Goal: Task Accomplishment & Management: Manage account settings

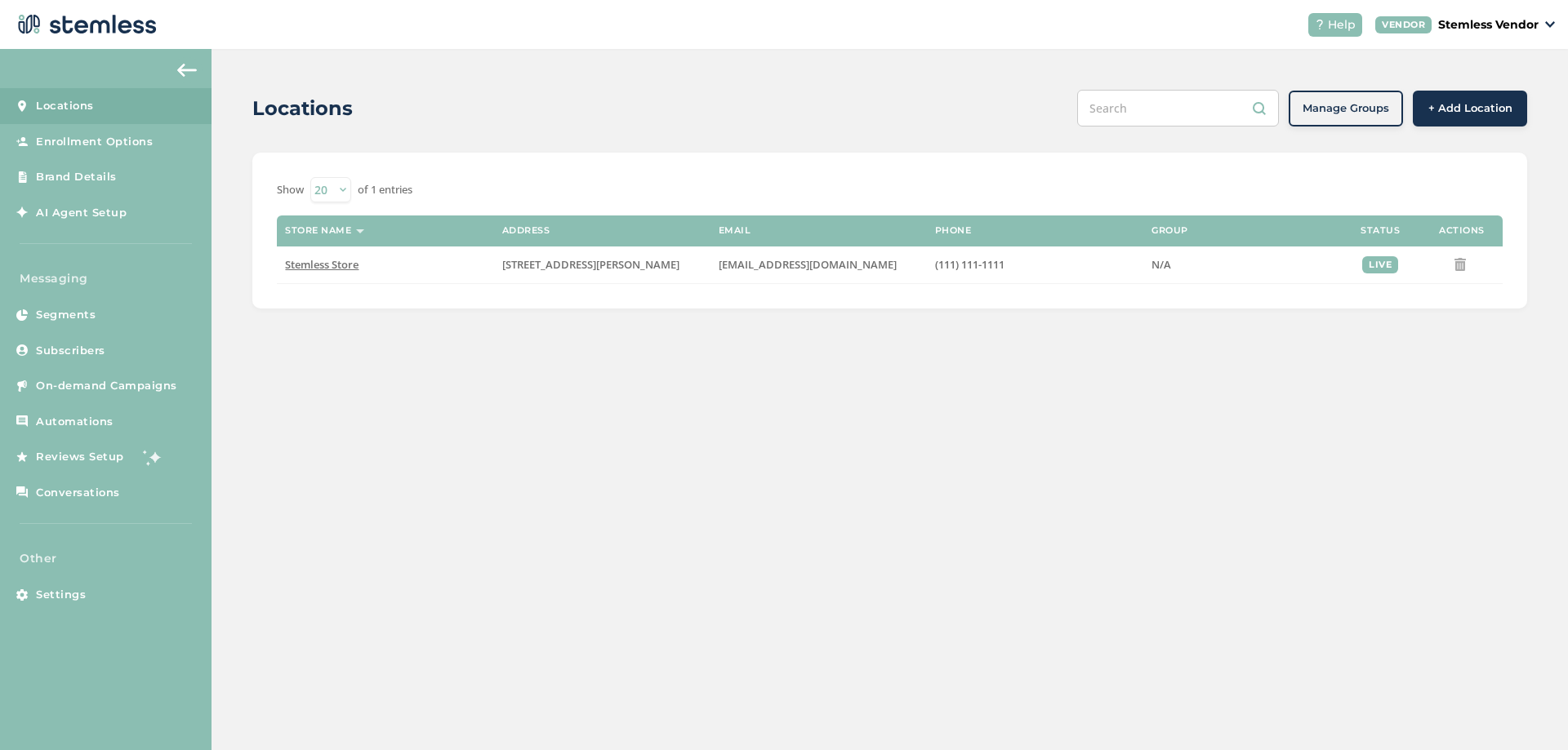
click at [235, 264] on div "Locations Manage Groups + Add Location Show 20 50 100 of 1 entries Store name A…" at bounding box center [889, 199] width 1356 height 301
click at [109, 208] on span "AI Agent Setup" at bounding box center [82, 213] width 91 height 16
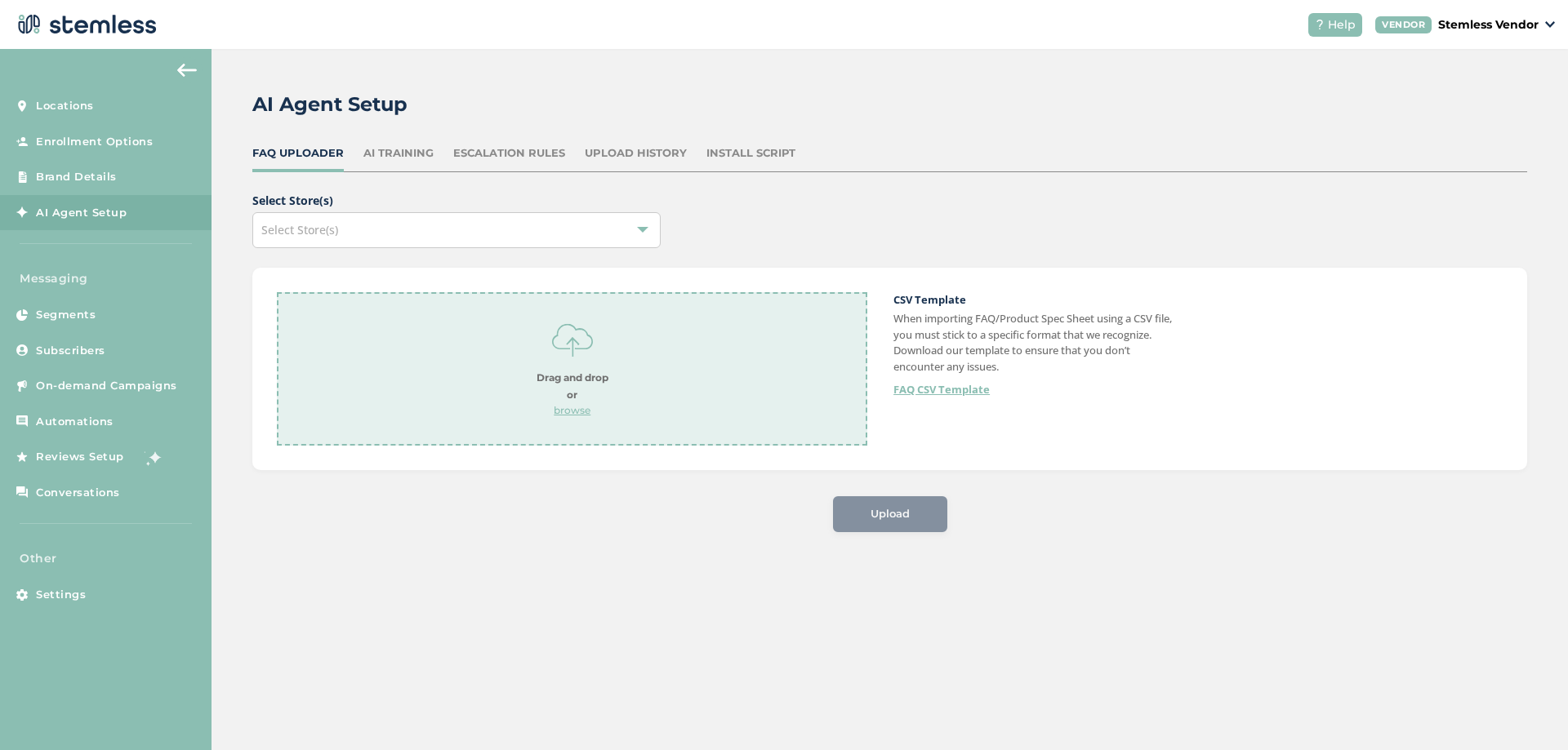
click at [228, 207] on div "AI Agent Setup FAQ Uploader AI Training Escalation Rules Upload History Install…" at bounding box center [889, 311] width 1356 height 524
click at [641, 151] on div "Upload History" at bounding box center [635, 153] width 102 height 16
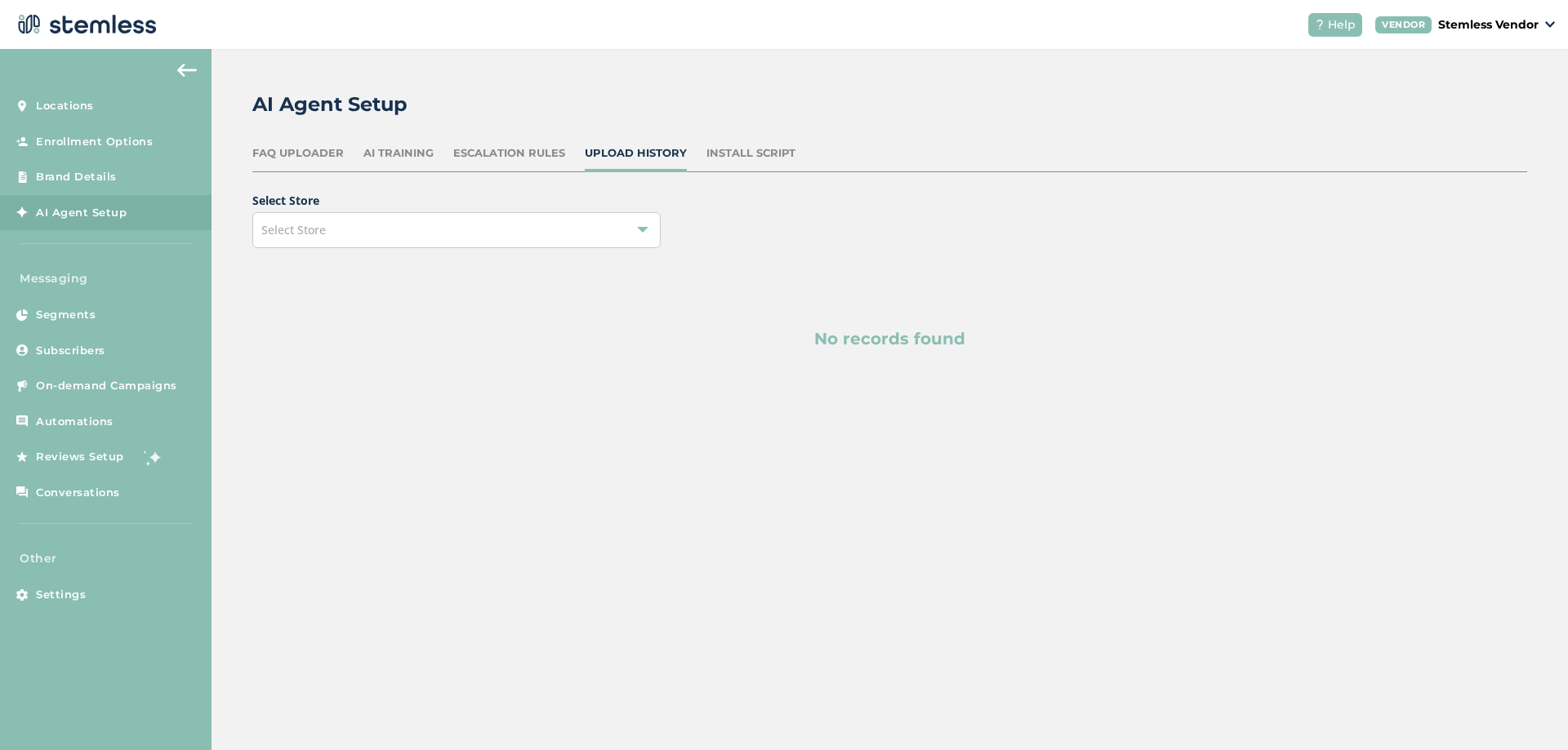
click at [316, 155] on div "FAQ Uploader" at bounding box center [298, 153] width 91 height 16
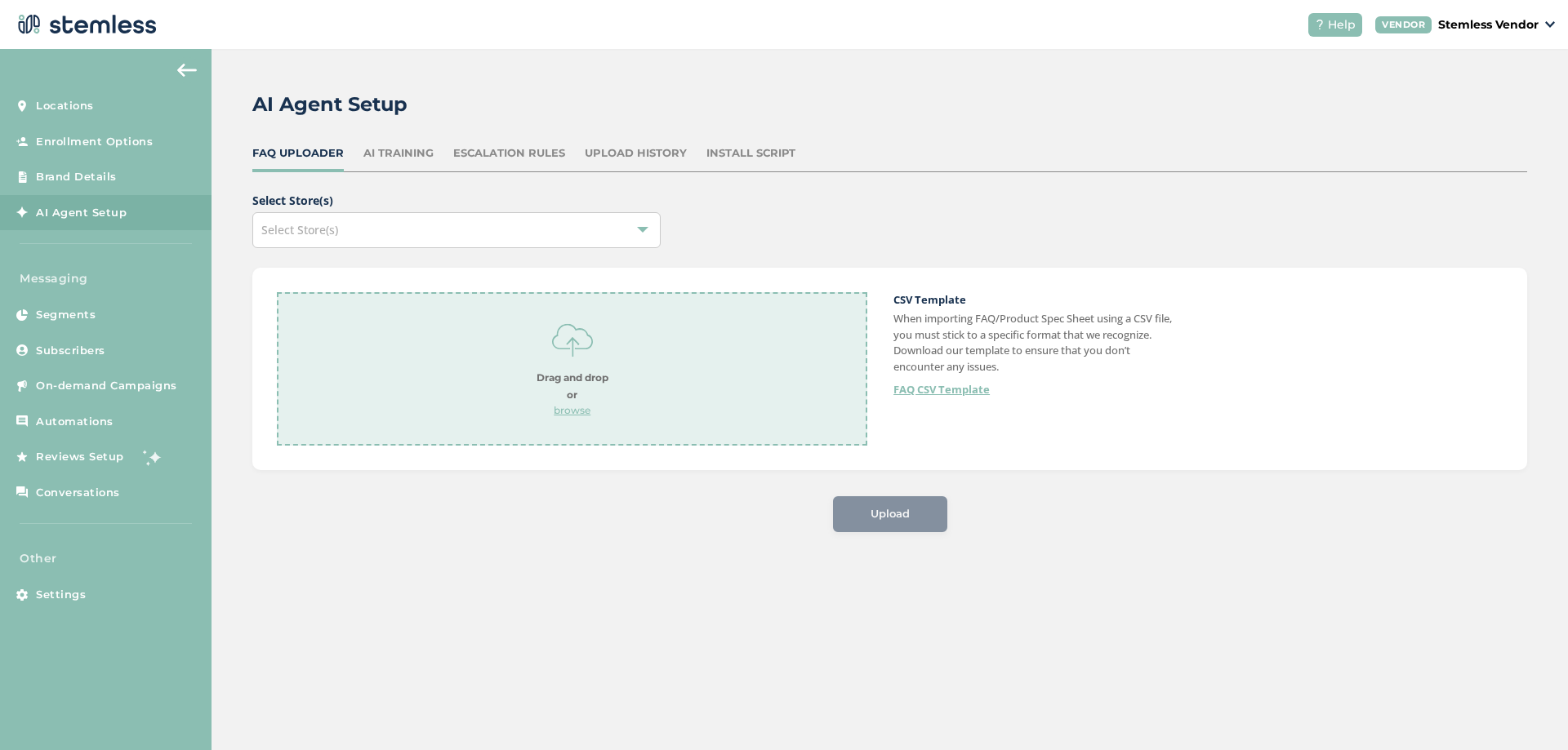
click at [737, 157] on div "Install Script" at bounding box center [751, 153] width 89 height 16
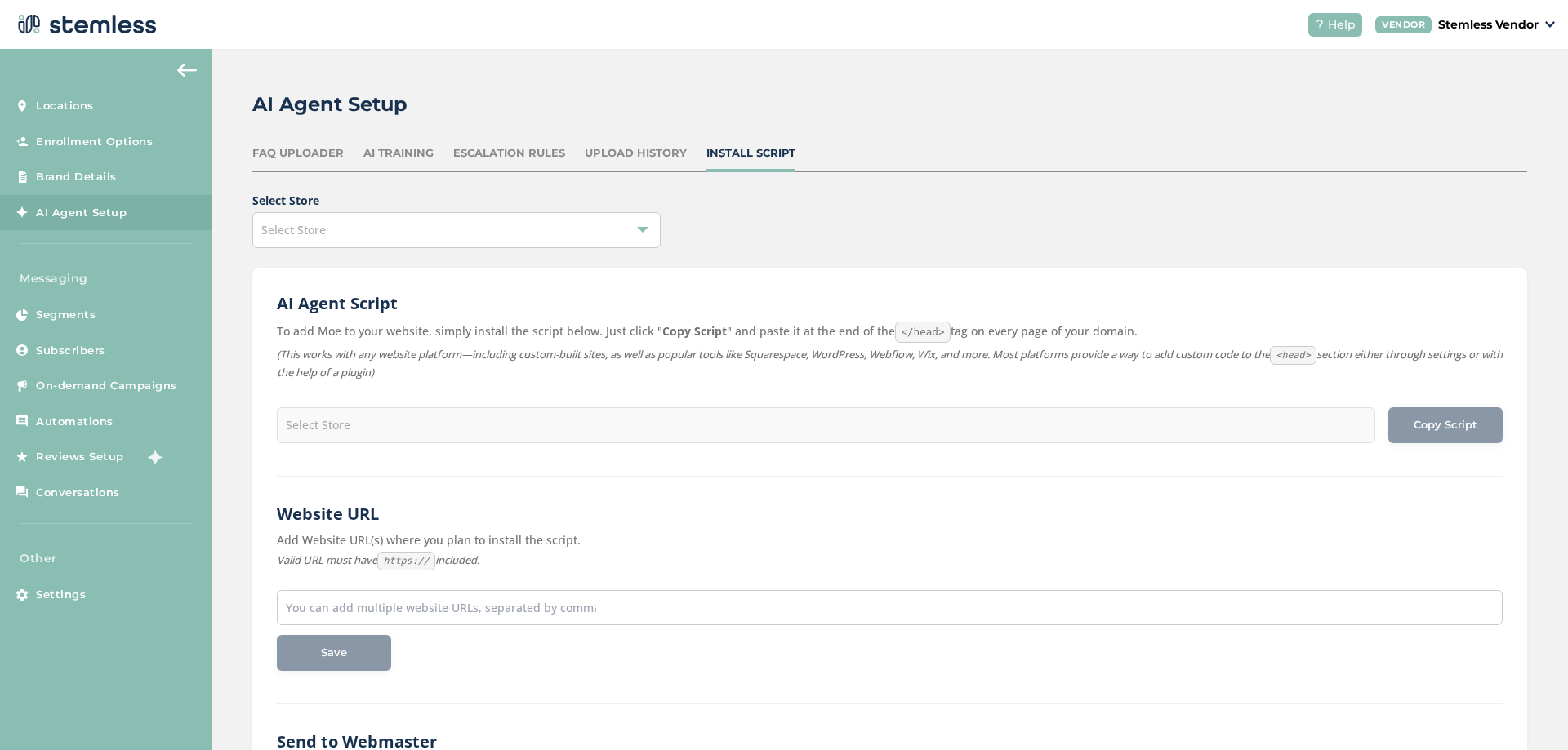
click at [290, 152] on div "FAQ Uploader" at bounding box center [298, 153] width 91 height 16
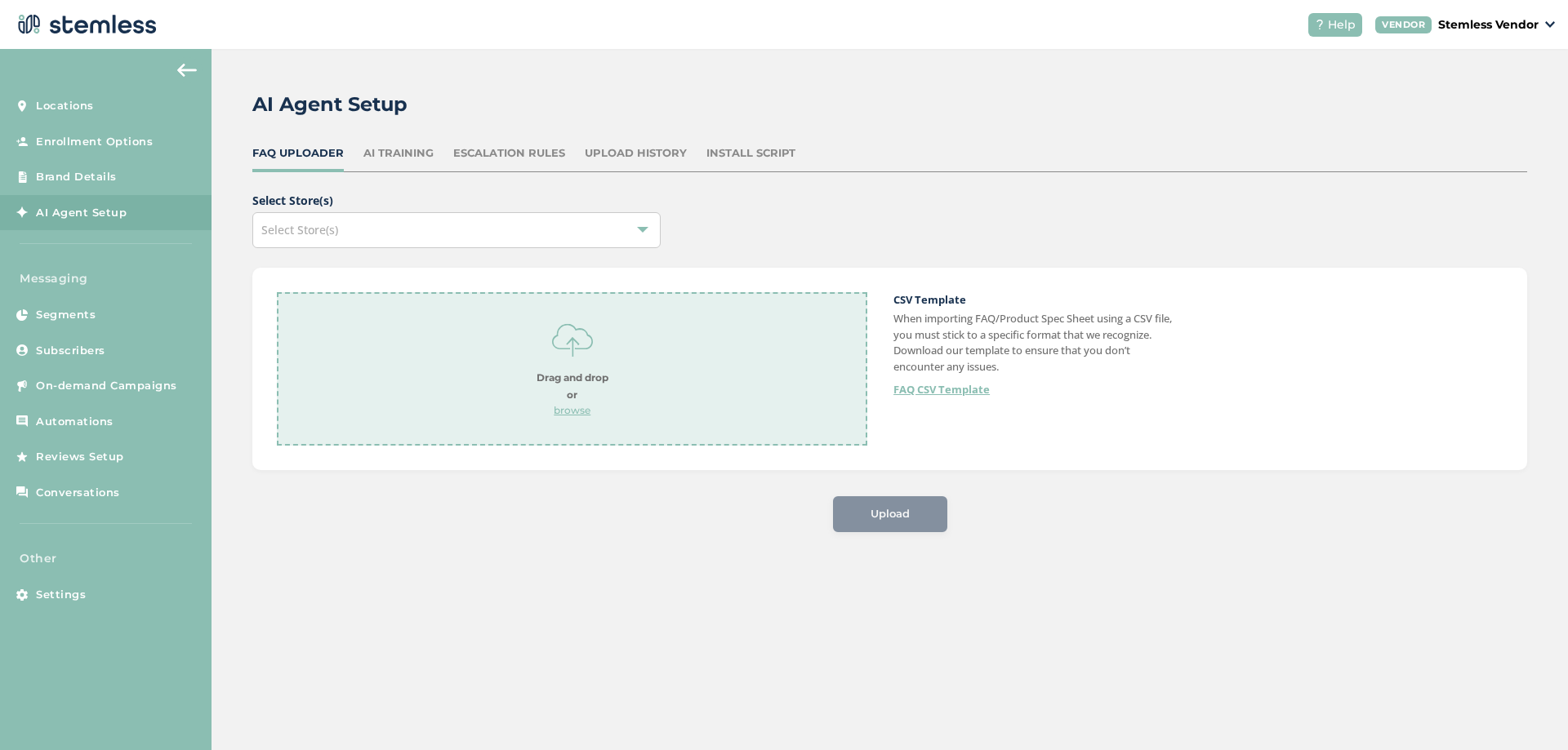
click at [518, 152] on div "Escalation Rules" at bounding box center [508, 153] width 111 height 16
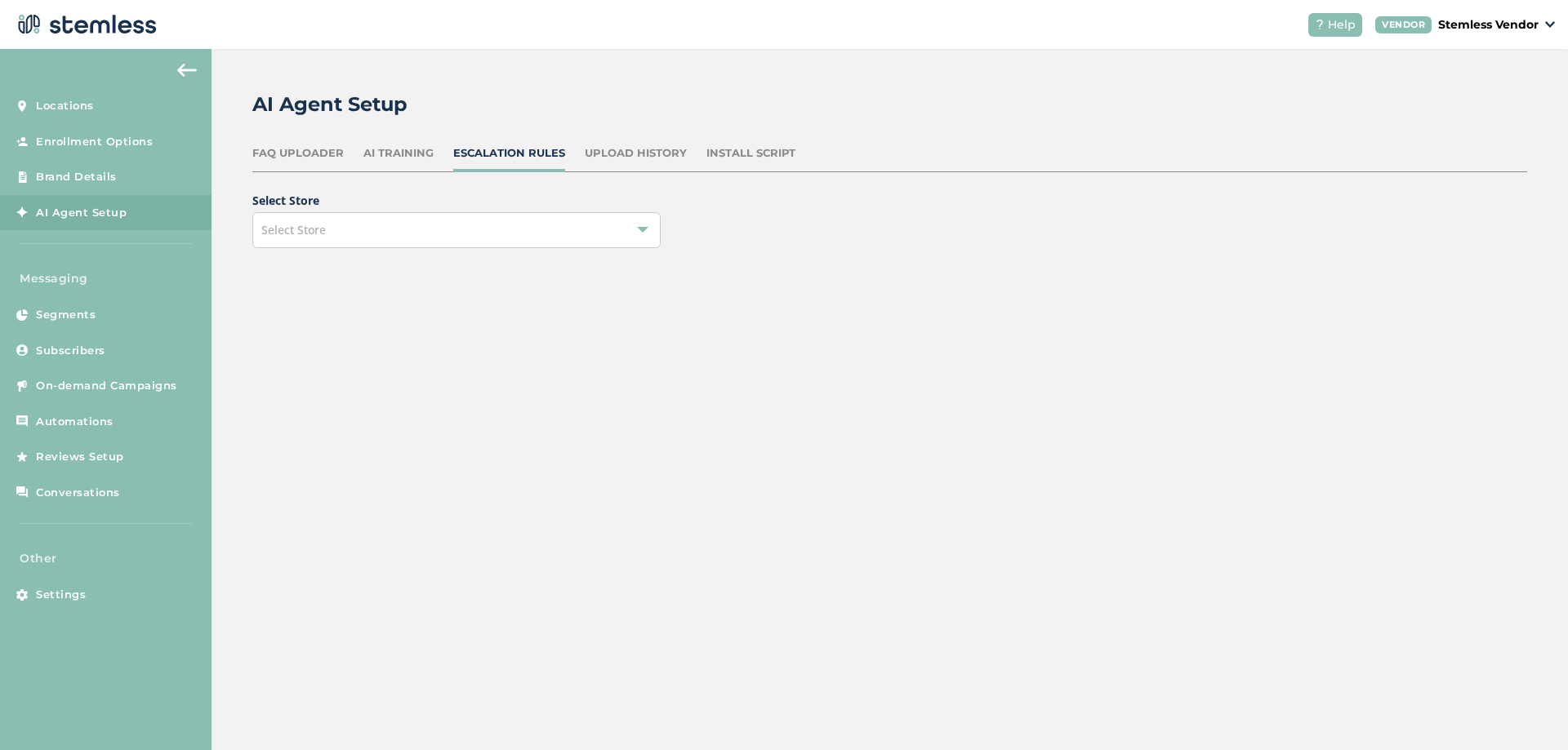
click at [412, 159] on div "AI Training" at bounding box center [399, 153] width 71 height 16
click at [486, 203] on label "Select Store" at bounding box center [465, 200] width 425 height 17
click at [489, 219] on div "Select Store" at bounding box center [457, 230] width 409 height 36
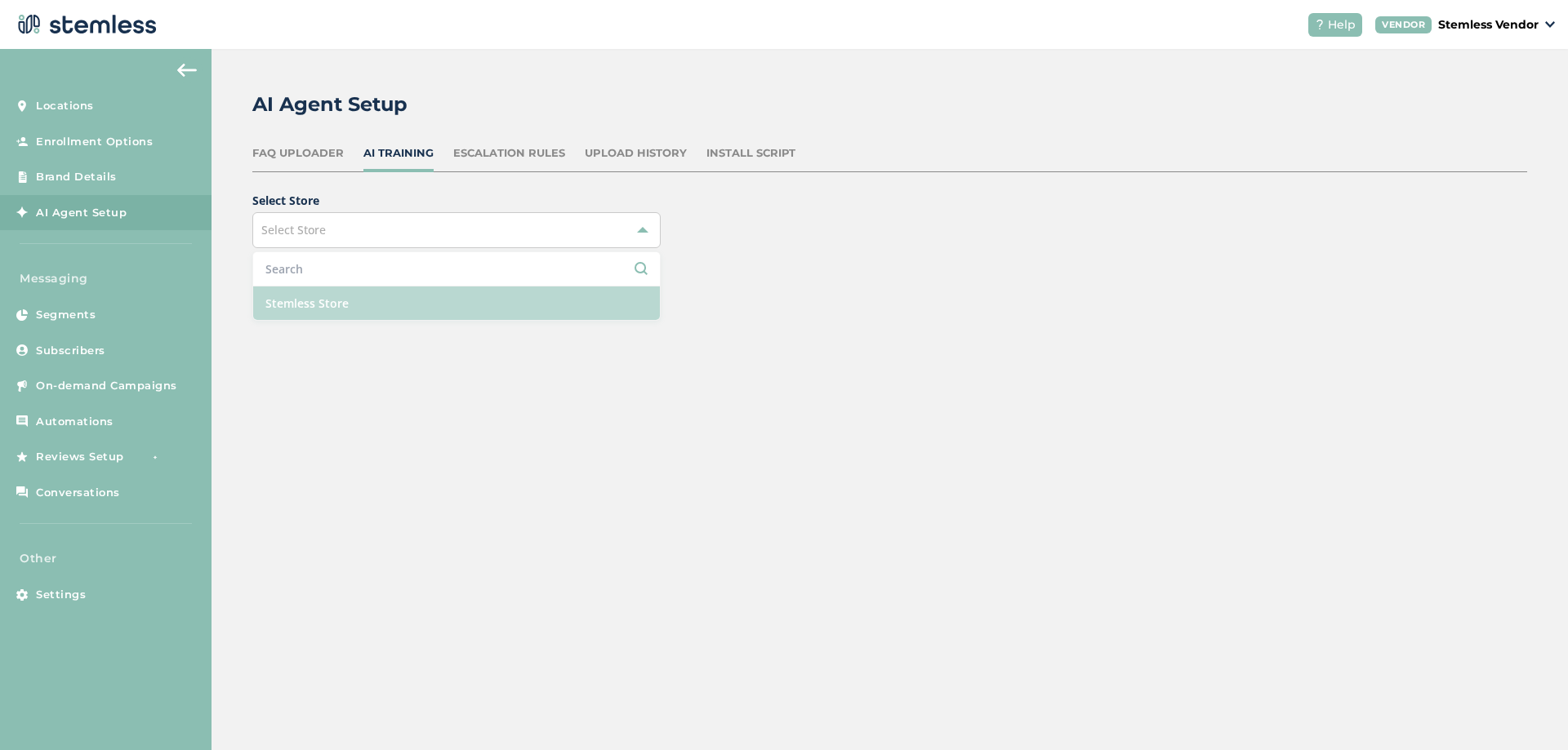
click at [346, 303] on li "Stemless Store" at bounding box center [456, 303] width 407 height 34
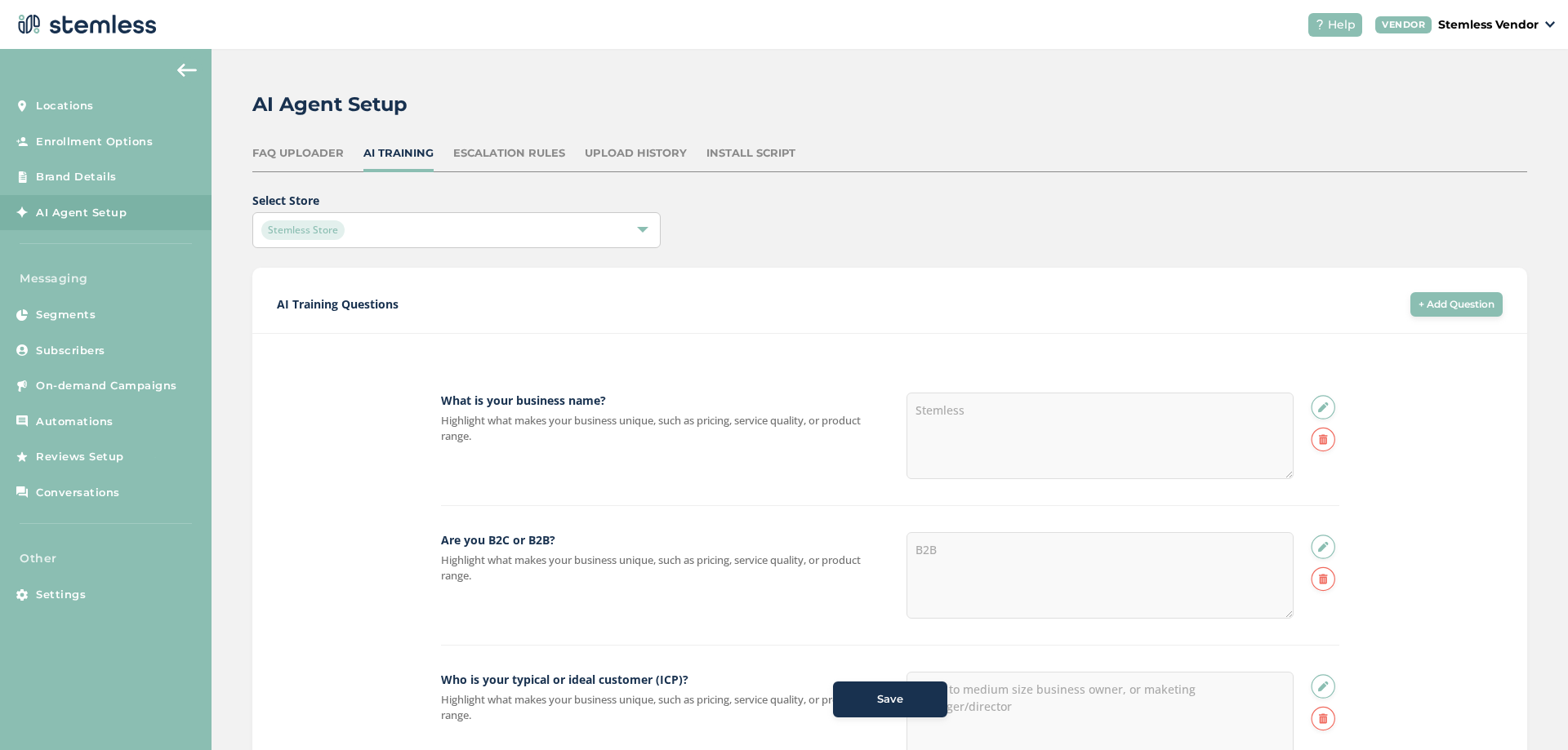
click at [499, 148] on div "Escalation Rules" at bounding box center [508, 153] width 111 height 16
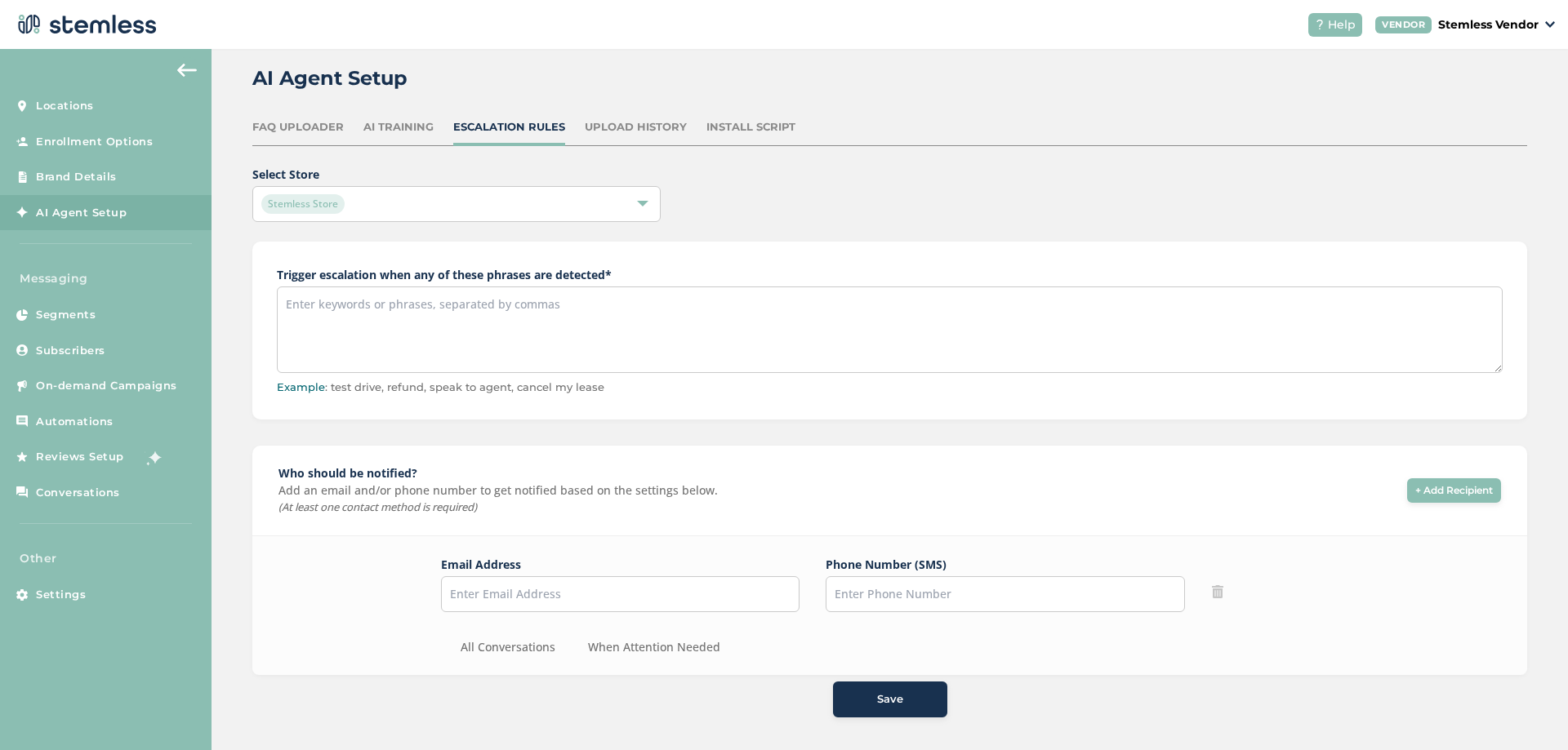
scroll to position [53, 0]
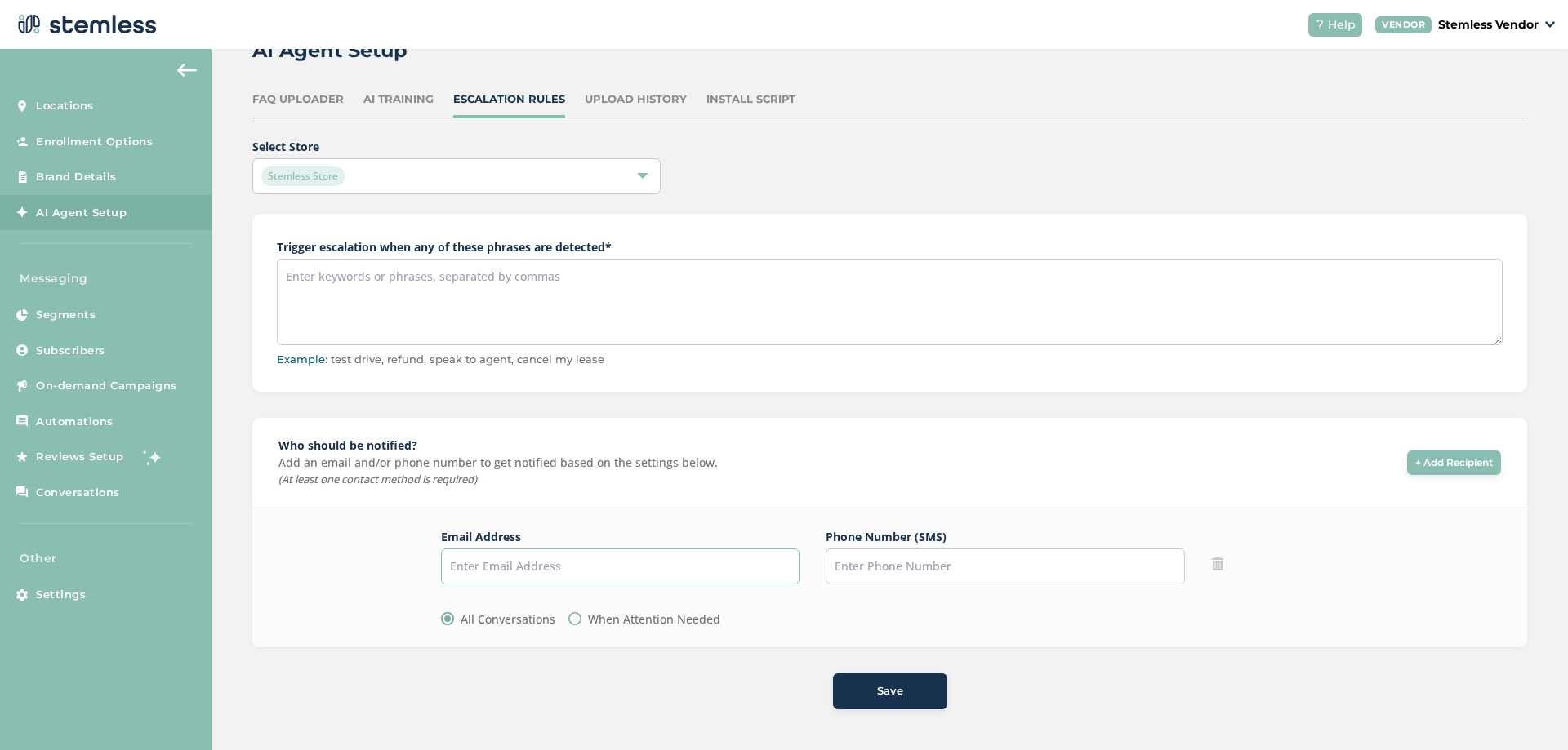
click at [696, 559] on input "text" at bounding box center [620, 567] width 360 height 36
type input "[PERSON_NAME][EMAIL_ADDRESS][DOMAIN_NAME]"
click at [857, 585] on div "Phone Number (SMS)" at bounding box center [1005, 578] width 360 height 100
click at [866, 573] on input "tel" at bounding box center [1005, 567] width 360 height 36
click at [866, 681] on button "Save" at bounding box center [890, 692] width 114 height 36
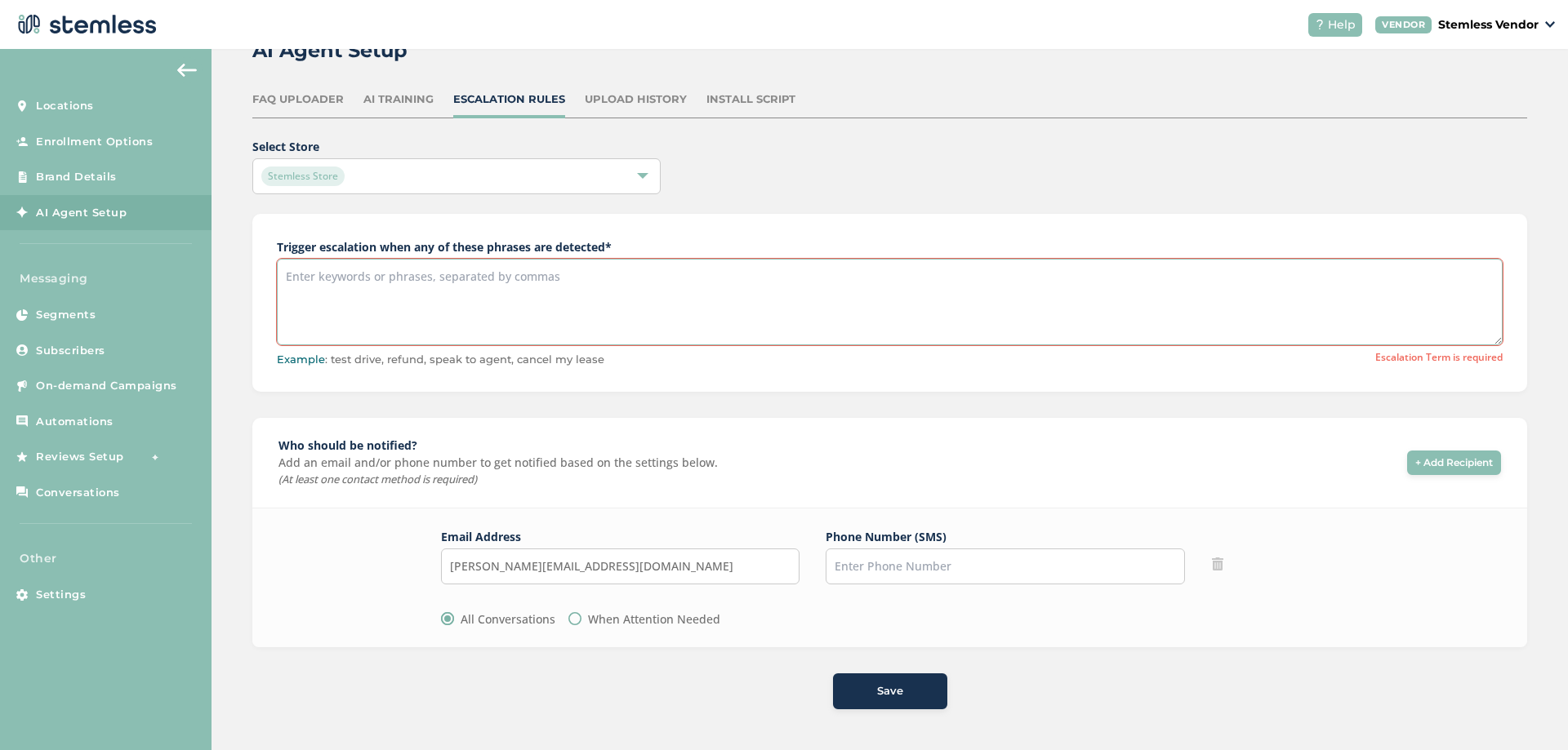
click at [482, 289] on textarea at bounding box center [890, 303] width 1226 height 87
type textarea "test"
click at [877, 691] on span "Save" at bounding box center [890, 692] width 26 height 16
click at [523, 295] on textarea "test" at bounding box center [890, 303] width 1226 height 87
click at [315, 98] on div "FAQ Uploader" at bounding box center [298, 100] width 91 height 16
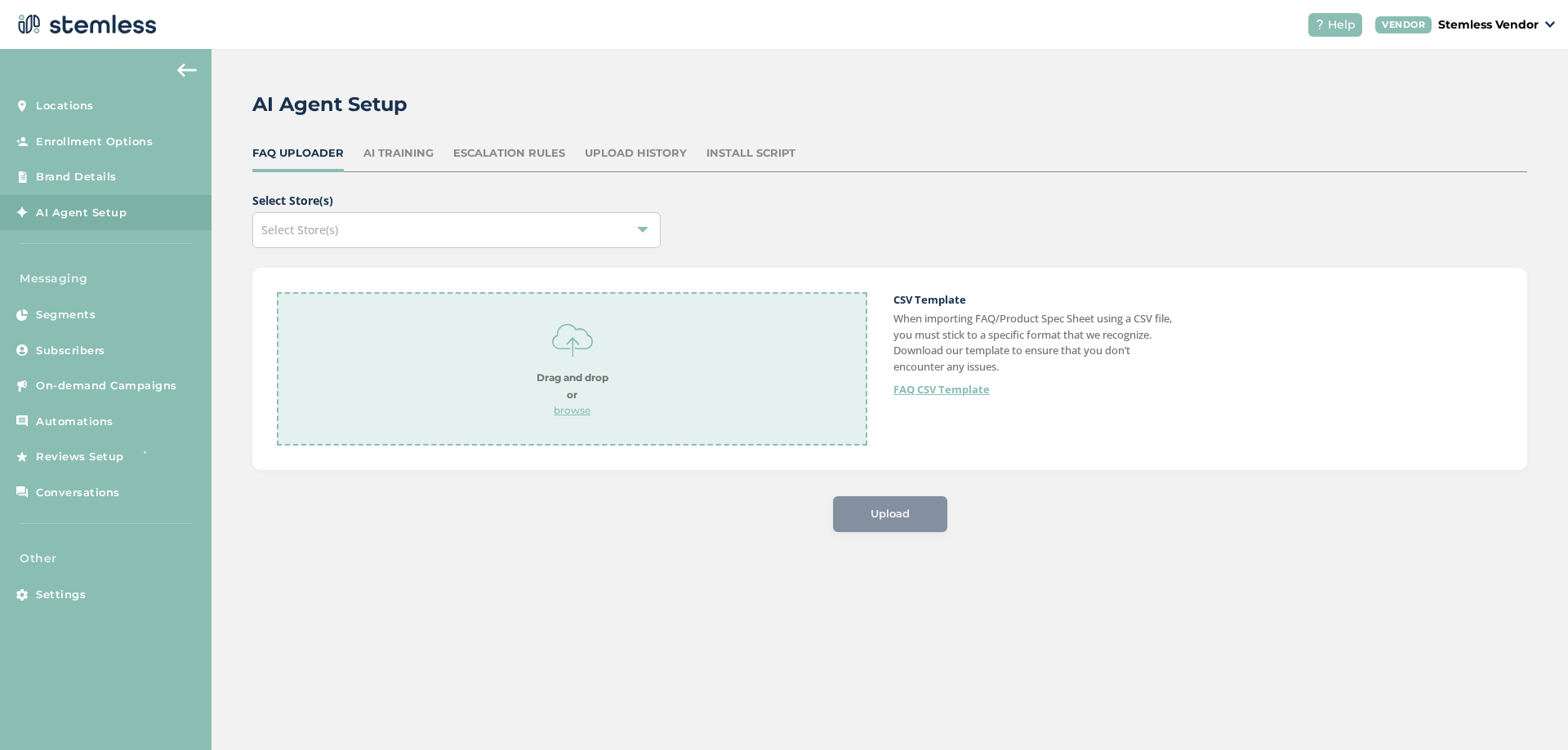
click at [938, 392] on link "FAQ CSV Template" at bounding box center [941, 390] width 96 height 16
